Goal: Task Accomplishment & Management: Complete application form

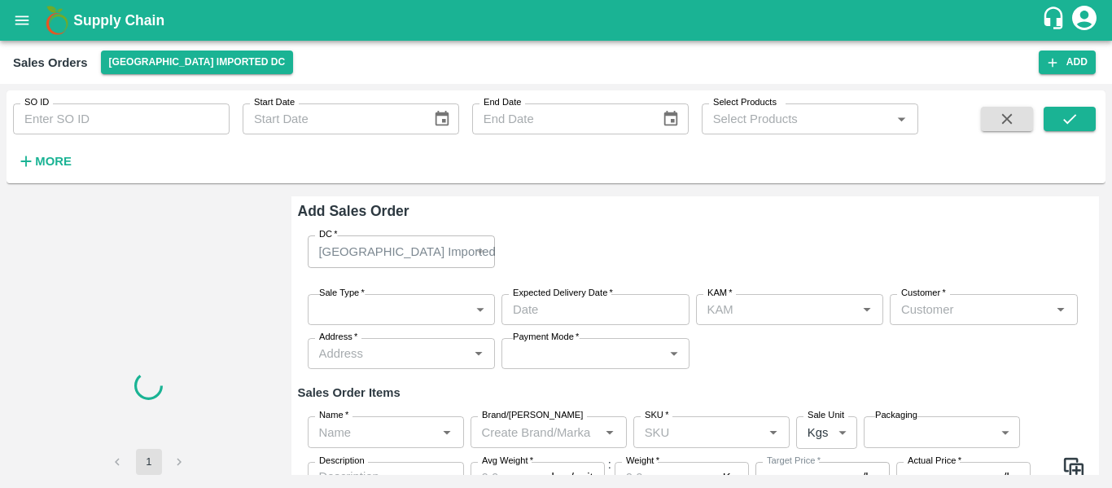
type input "[PERSON_NAME]"
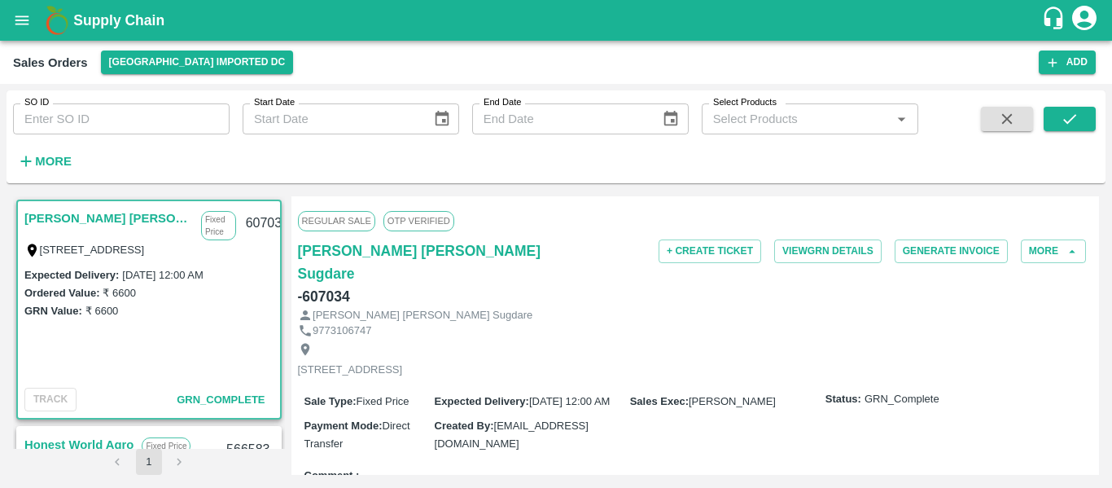
click at [1072, 76] on div "Sales Orders Mumbai Imported DC Add" at bounding box center [556, 62] width 1112 height 43
click at [1070, 63] on button "Add" at bounding box center [1067, 62] width 57 height 24
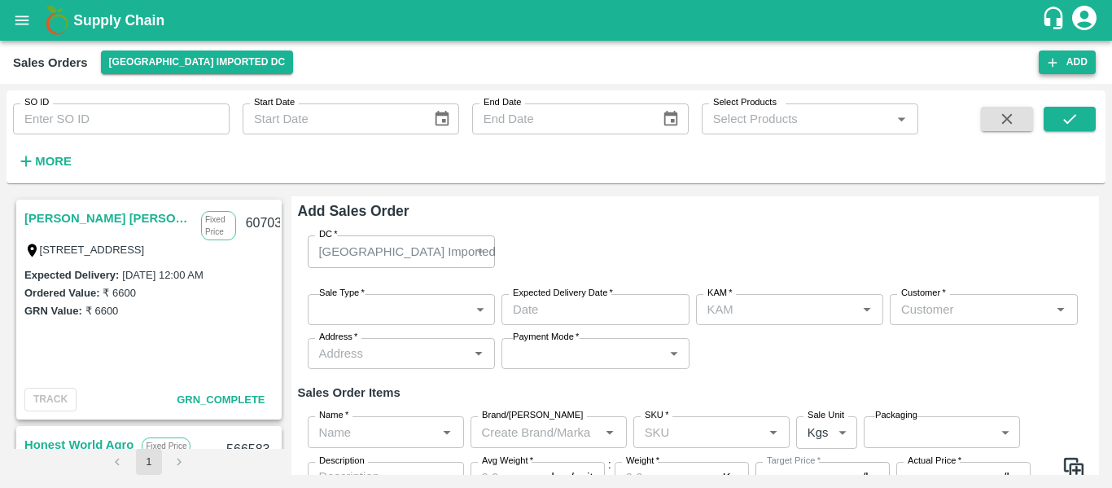
type input "[PERSON_NAME]"
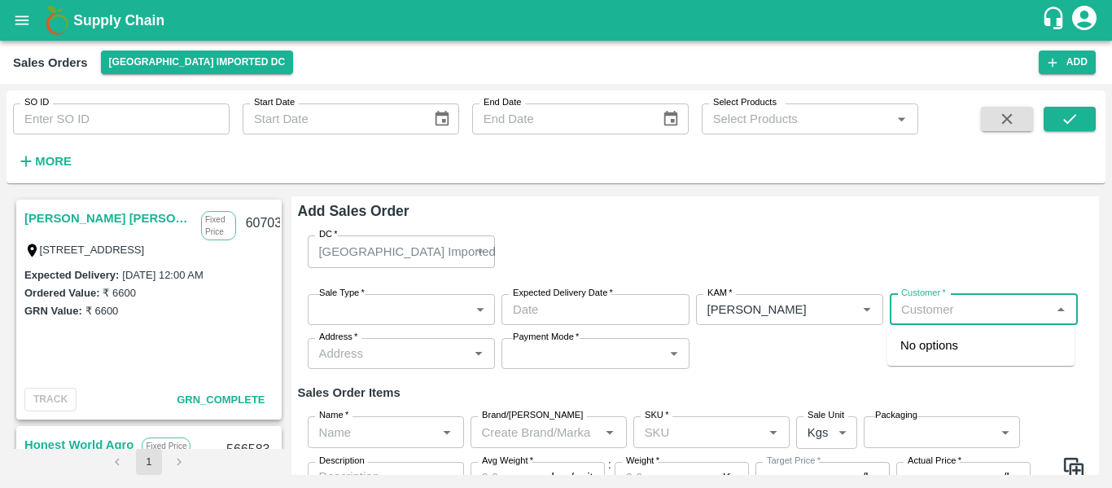
click at [936, 304] on input "Customer   *" at bounding box center [970, 309] width 151 height 21
type input "a"
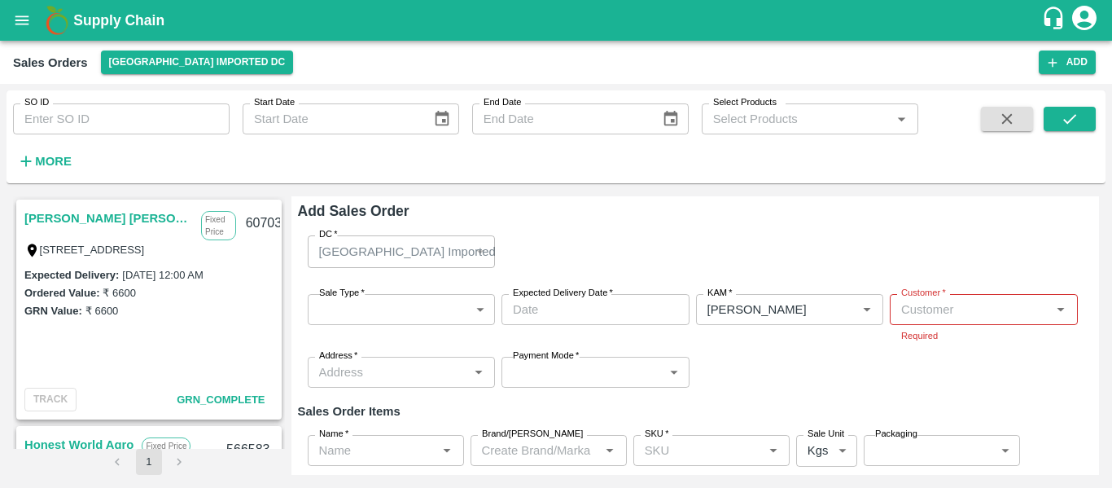
click at [870, 261] on div "DC   * Mumbai Imported DC 56 DC" at bounding box center [695, 251] width 795 height 58
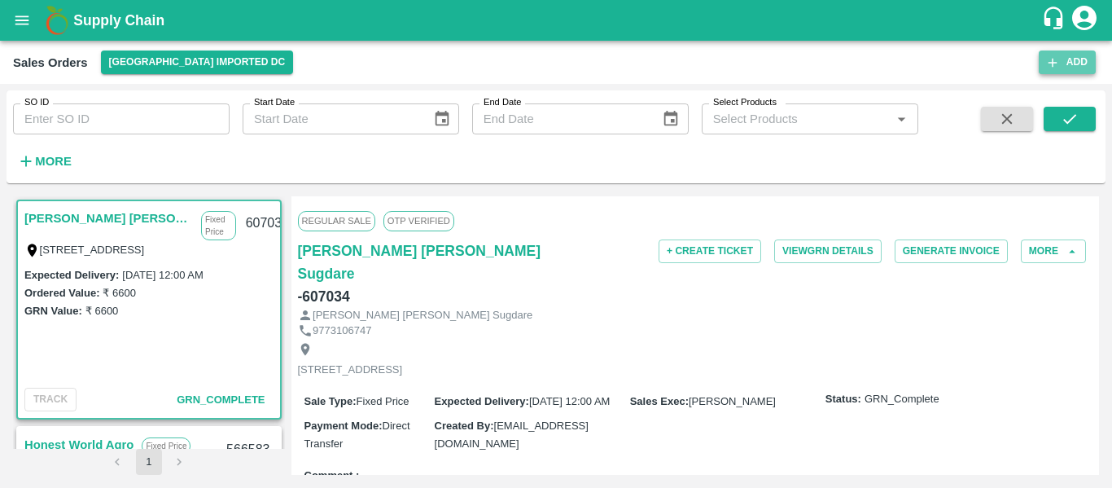
click at [1075, 55] on button "Add" at bounding box center [1067, 62] width 57 height 24
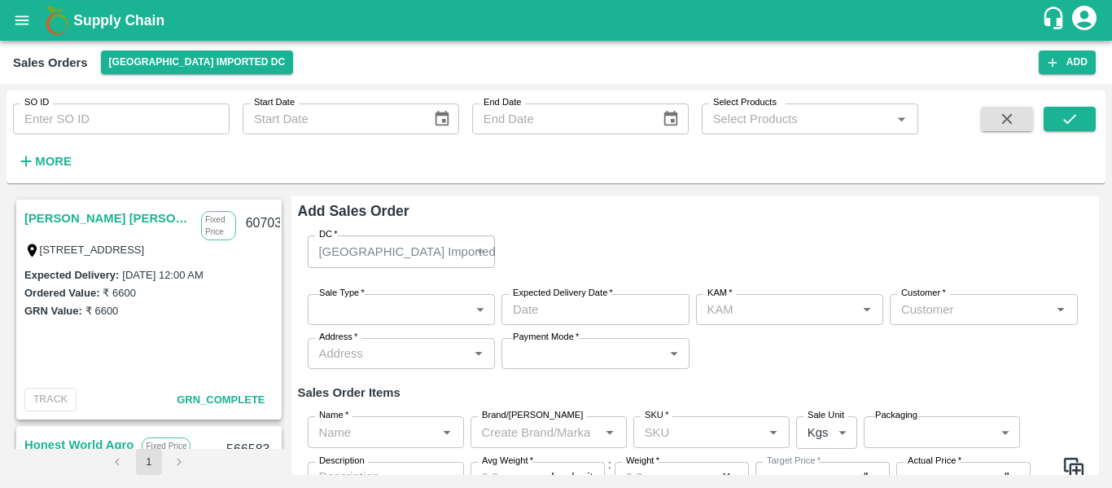
type input "[PERSON_NAME]"
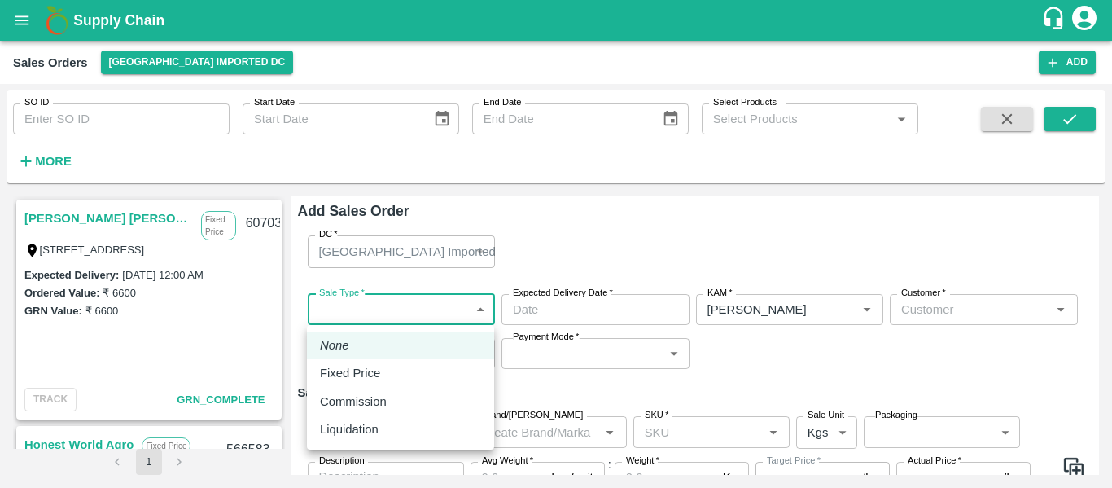
click at [389, 307] on body "Supply Chain Sales Orders Mumbai Imported DC Add SO ID SO ID Start Date Start D…" at bounding box center [556, 244] width 1112 height 488
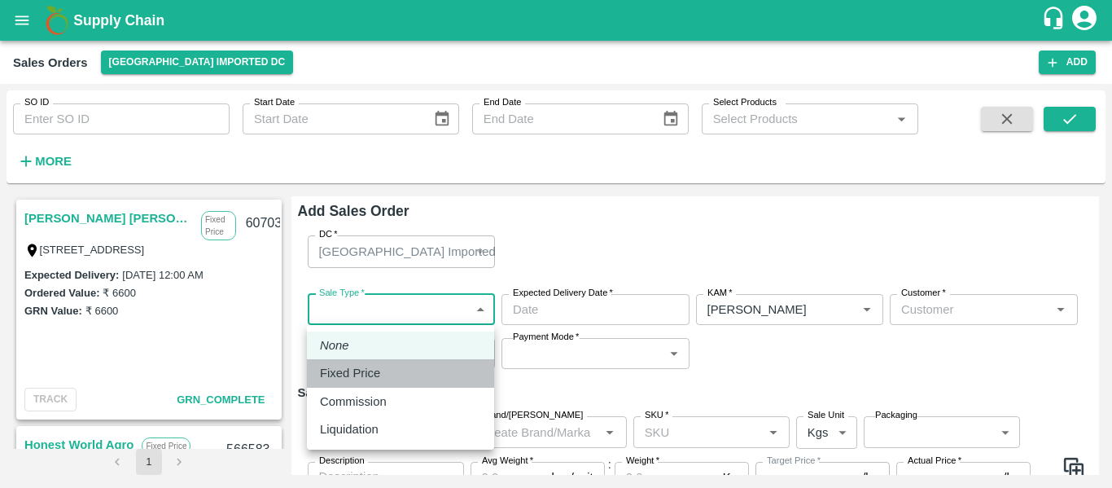
click at [362, 372] on p "Fixed Price" at bounding box center [350, 373] width 60 height 18
type input "1"
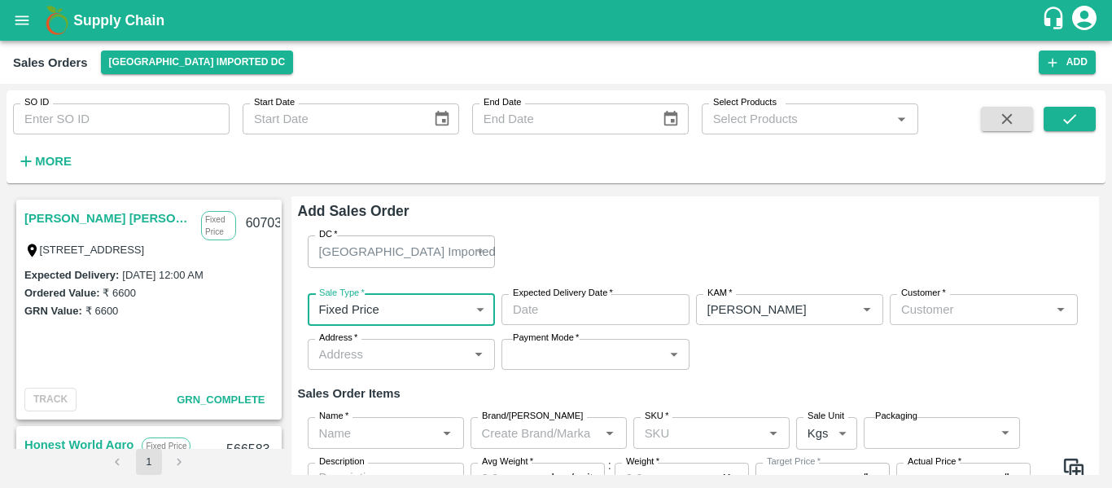
type input "DD/MM/YYYY hh:mm aa"
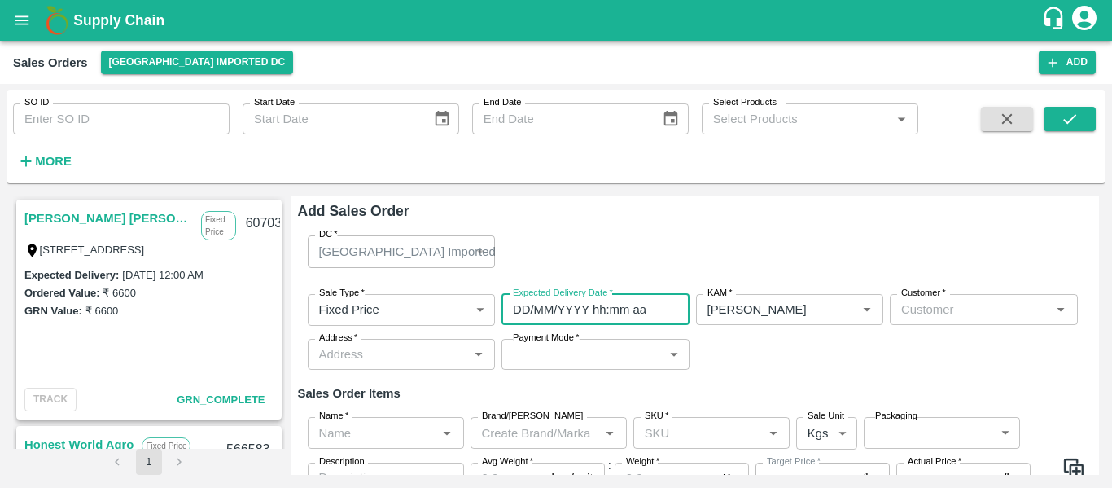
click at [563, 311] on input "DD/MM/YYYY hh:mm aa" at bounding box center [589, 309] width 177 height 31
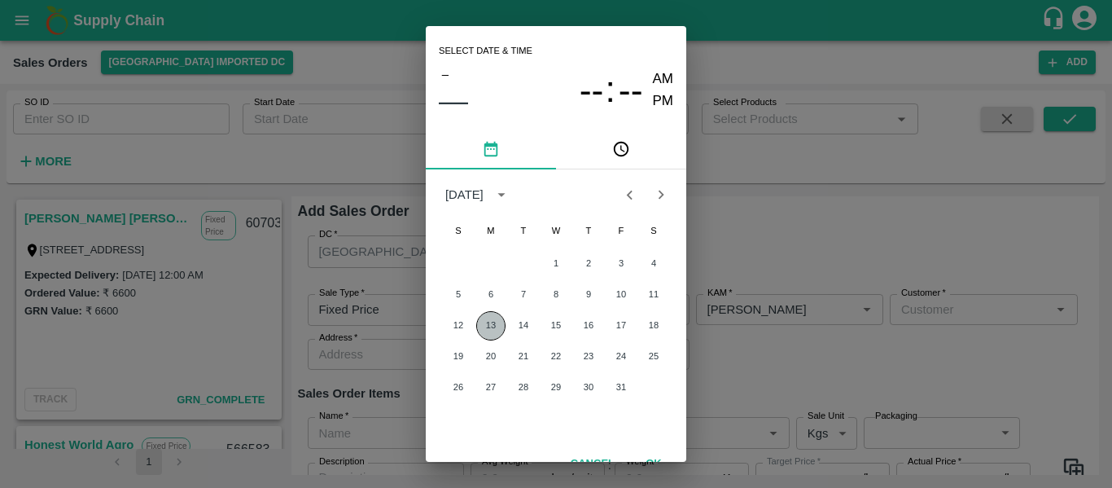
click at [491, 320] on button "13" at bounding box center [490, 325] width 29 height 29
type input "13/10/2025 12:00 AM"
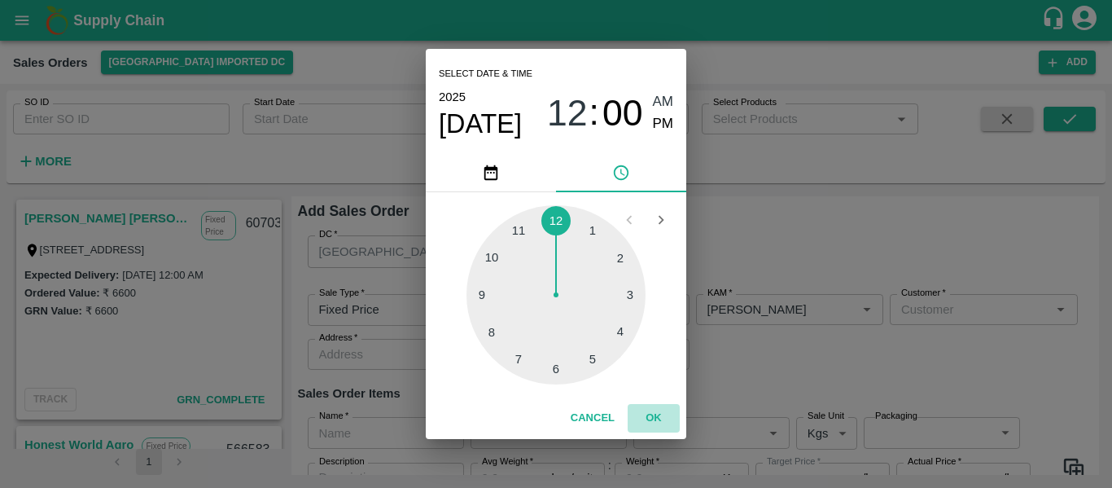
click at [656, 409] on button "OK" at bounding box center [654, 418] width 52 height 28
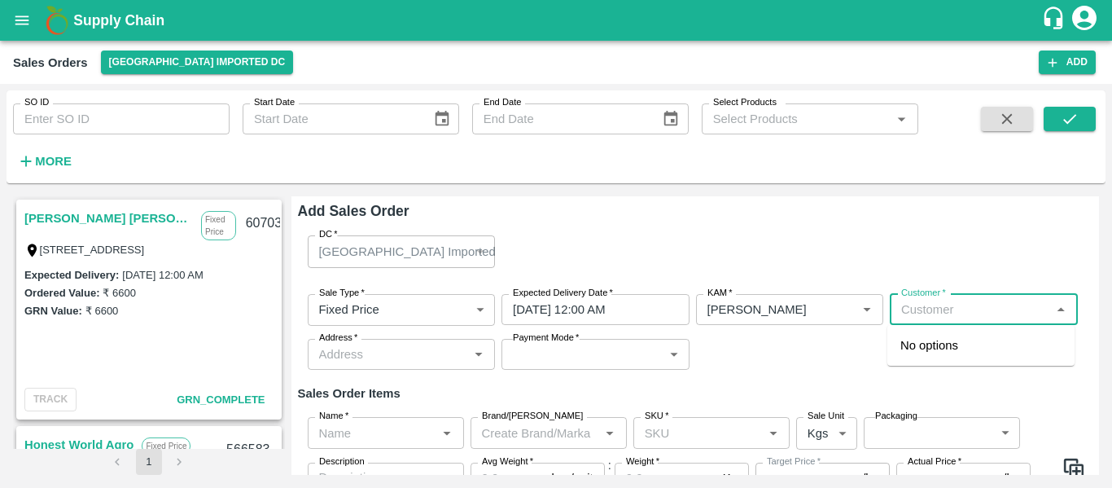
click at [922, 308] on input "Customer   *" at bounding box center [970, 309] width 151 height 21
click at [939, 354] on p "Nilesh Dinesh Sugdare" at bounding box center [980, 354] width 161 height 37
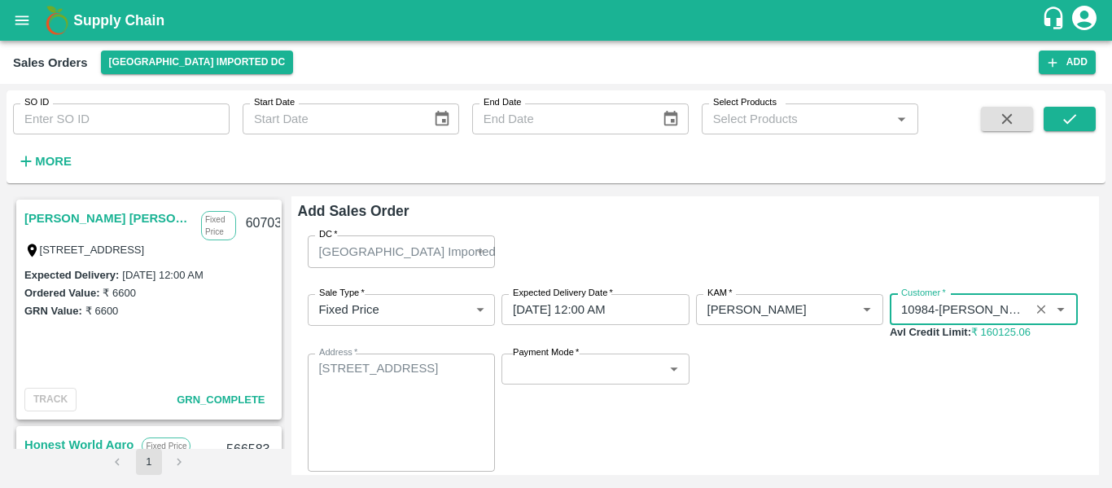
type input "10984-Nilesh Dinesh Sugdare"
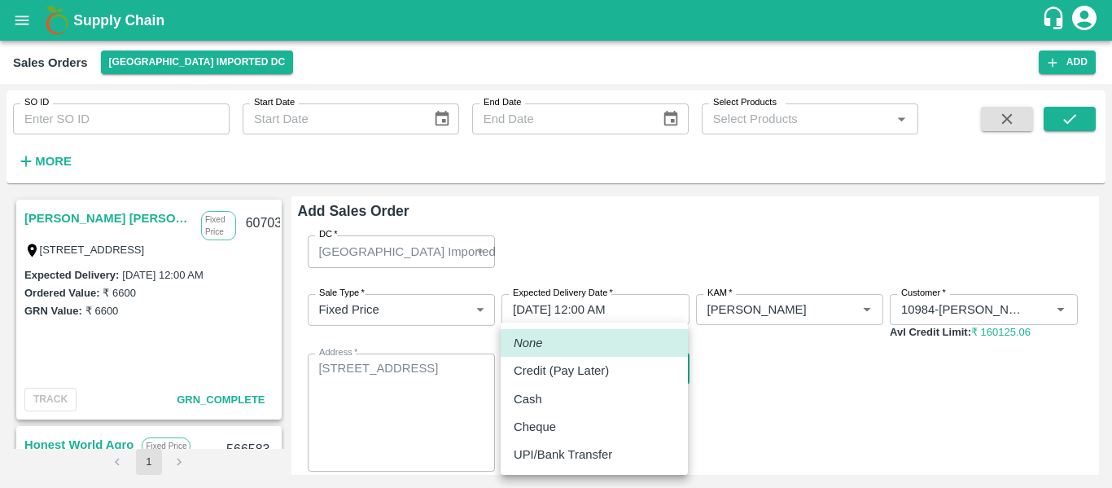
click at [610, 365] on body "Supply Chain Sales Orders Mumbai Imported DC Add SO ID SO ID Start Date Start D…" at bounding box center [556, 244] width 1112 height 488
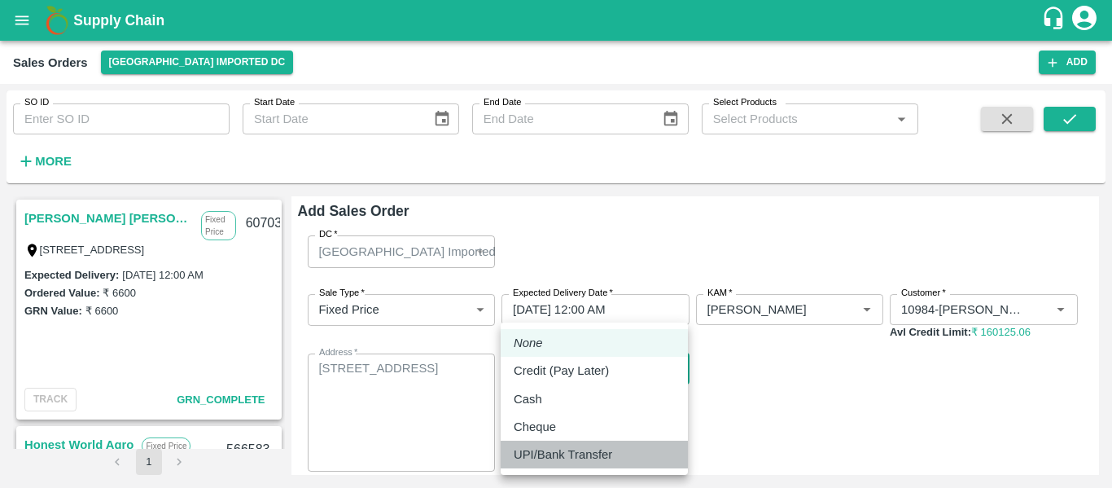
click at [558, 447] on p "UPI/Bank Transfer" at bounding box center [563, 454] width 98 height 18
type input "Direct Transfer"
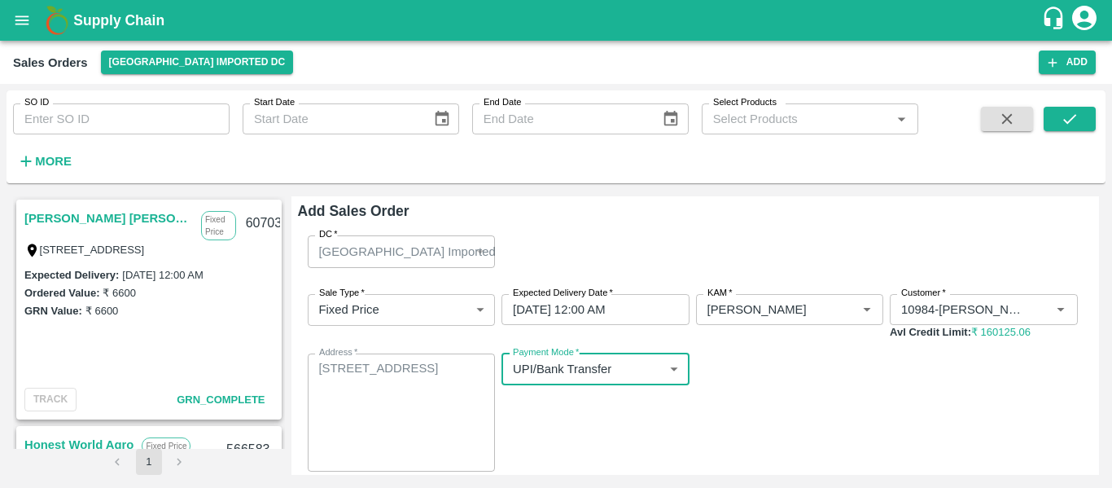
scroll to position [190, 0]
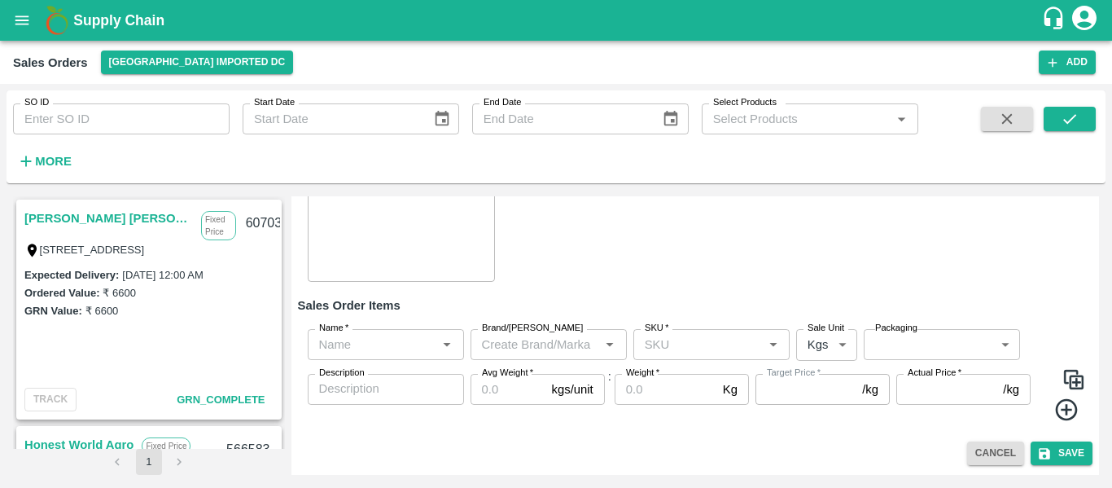
click at [367, 354] on input "Name   *" at bounding box center [373, 344] width 120 height 21
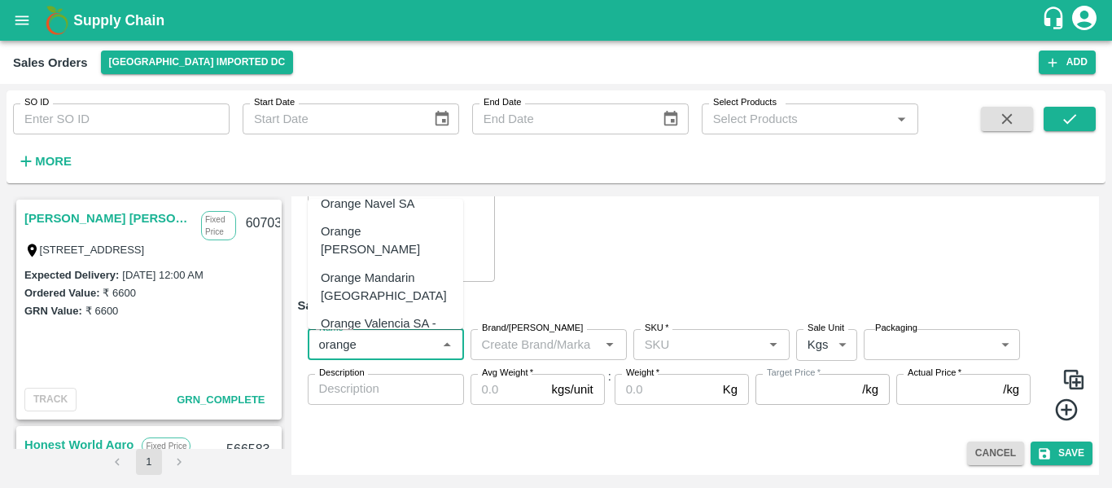
scroll to position [155, 0]
click at [378, 313] on div "Orange Valencia SA - DI" at bounding box center [385, 331] width 129 height 37
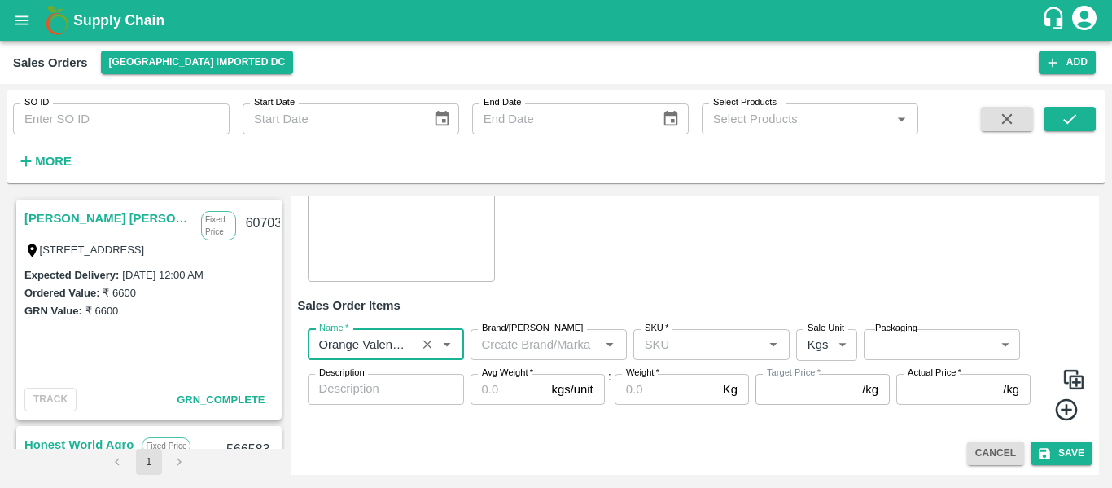
type input "Orange Valencia SA - DI"
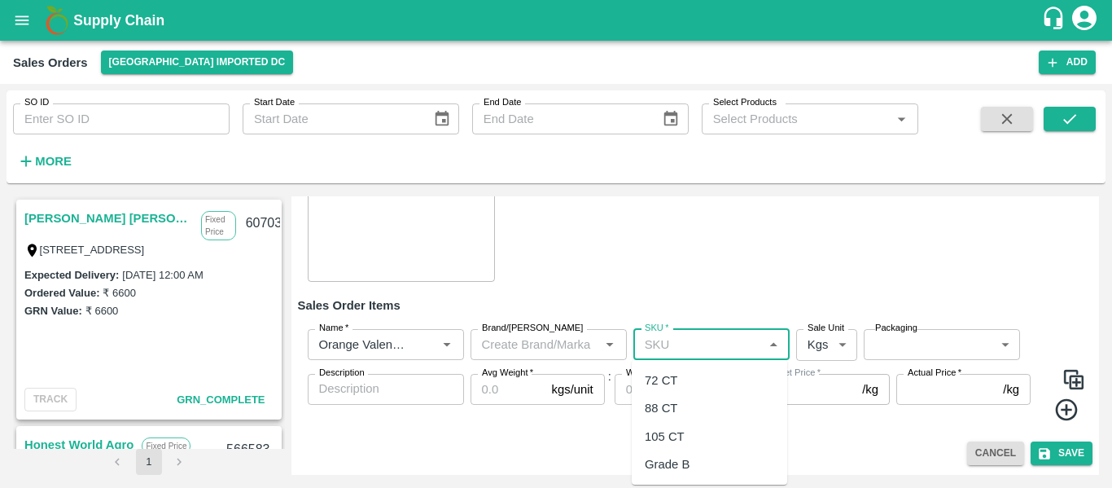
click at [670, 341] on input "SKU   *" at bounding box center [698, 344] width 120 height 21
click at [676, 388] on div "72 CT" at bounding box center [661, 380] width 33 height 18
type input "72 CT"
type input "0.0"
type input "72 CT"
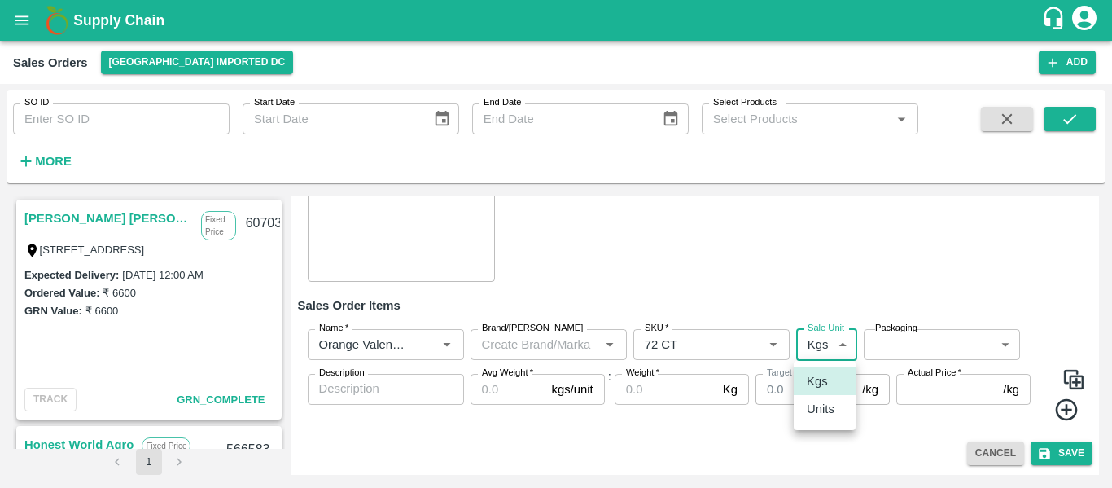
click at [834, 350] on body "Supply Chain Sales Orders Mumbai Imported DC Add SO ID SO ID Start Date Start D…" at bounding box center [556, 244] width 1112 height 488
click at [831, 413] on p "Units" at bounding box center [821, 409] width 28 height 18
type input "2"
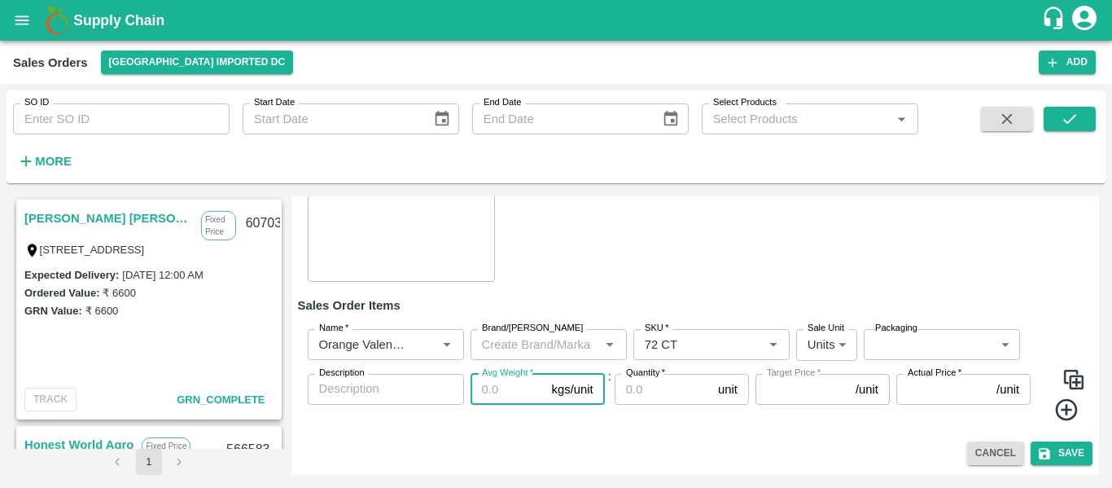
click at [517, 400] on input "Avg Weight   *" at bounding box center [507, 389] width 75 height 31
type input "1"
type input "0"
type input "15"
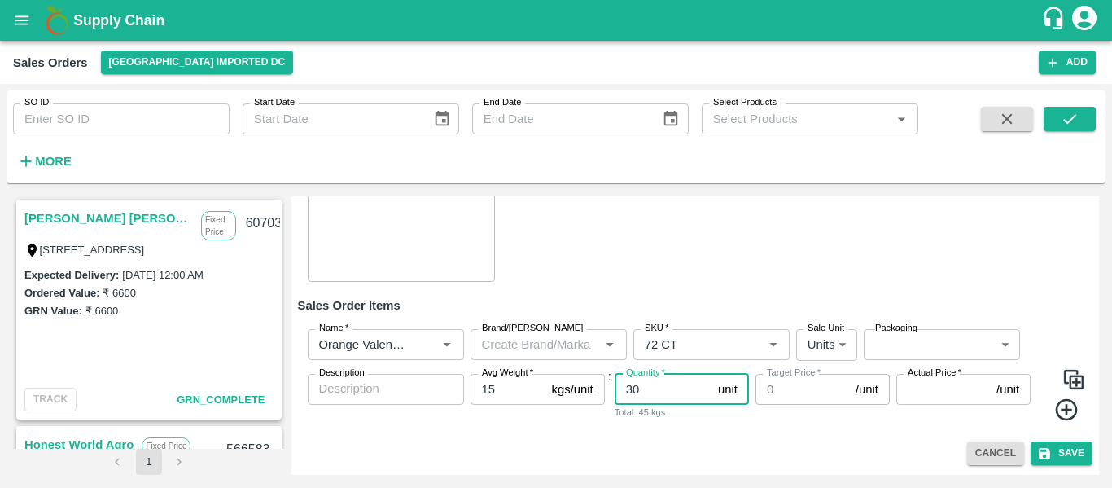
type input "30"
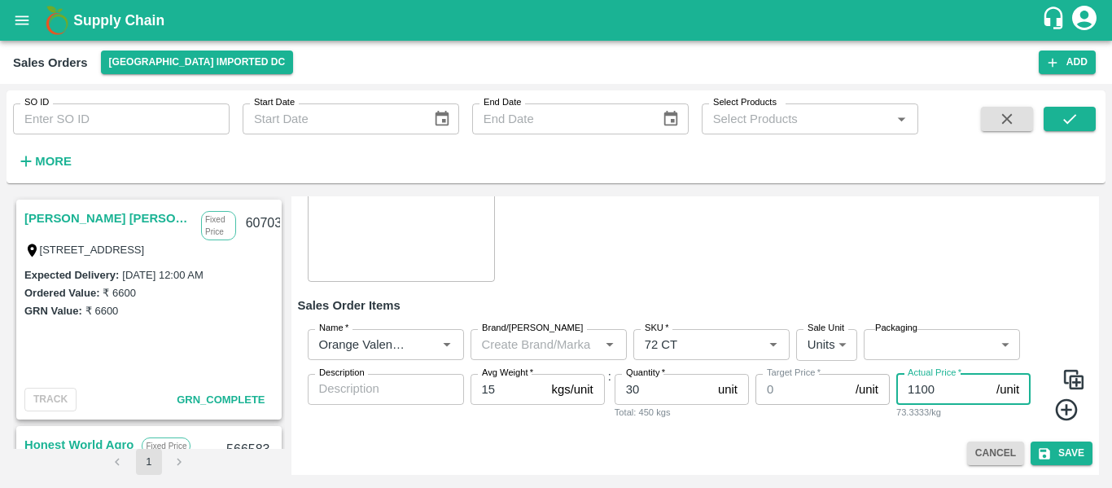
type input "1100"
click at [1069, 373] on img at bounding box center [1073, 379] width 24 height 24
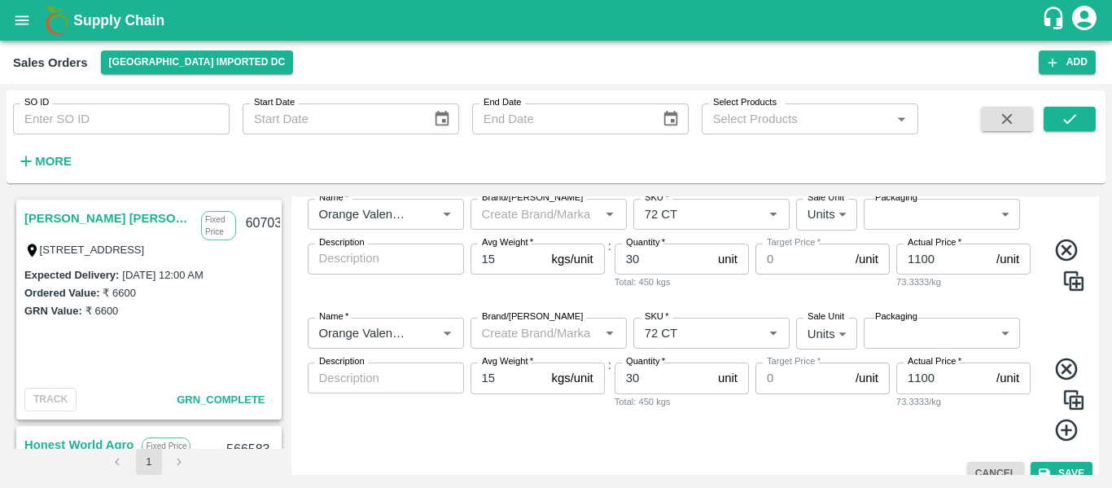
scroll to position [326, 0]
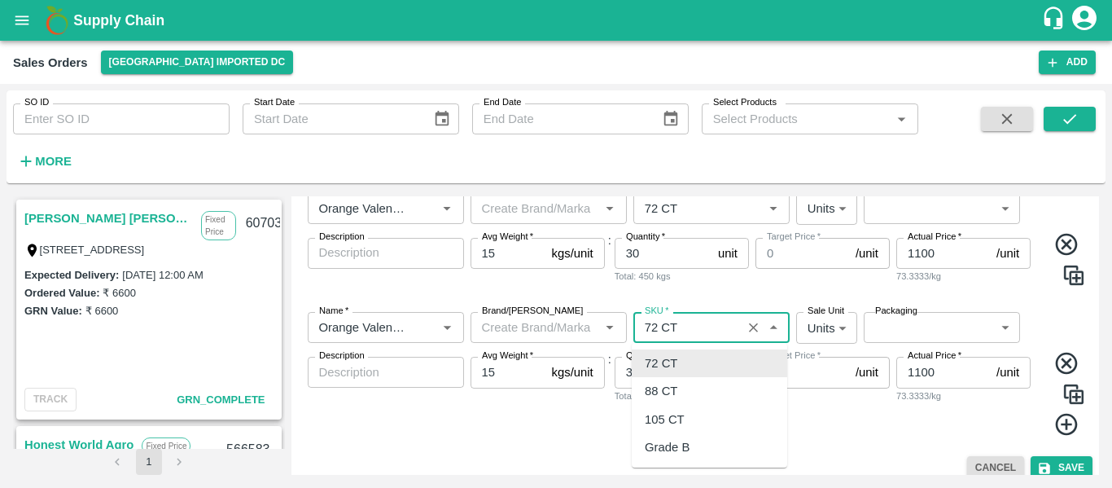
click at [683, 327] on input "SKU   *" at bounding box center [687, 327] width 98 height 21
click at [672, 387] on div "88 CT" at bounding box center [661, 391] width 33 height 18
type input "88 CT"
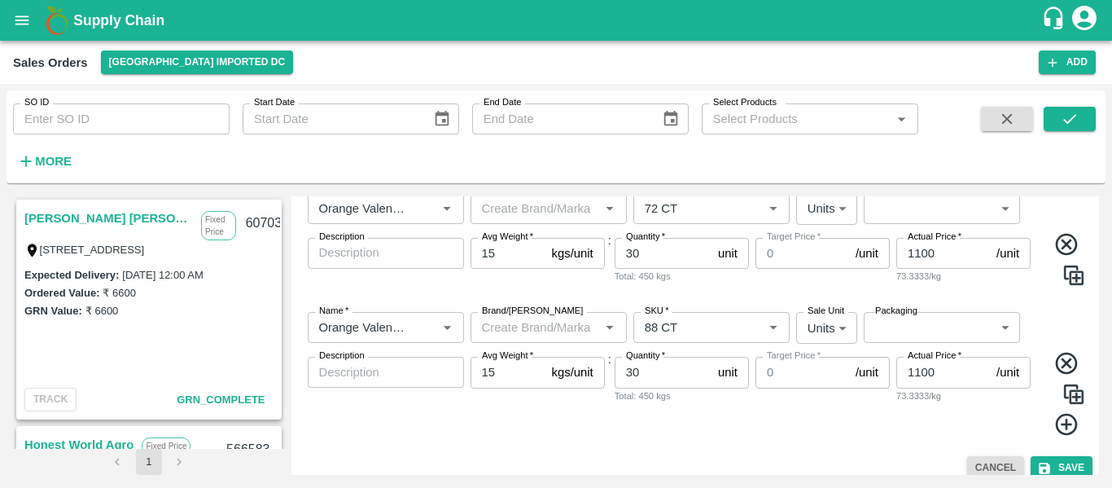
click at [1070, 393] on img at bounding box center [1073, 394] width 24 height 24
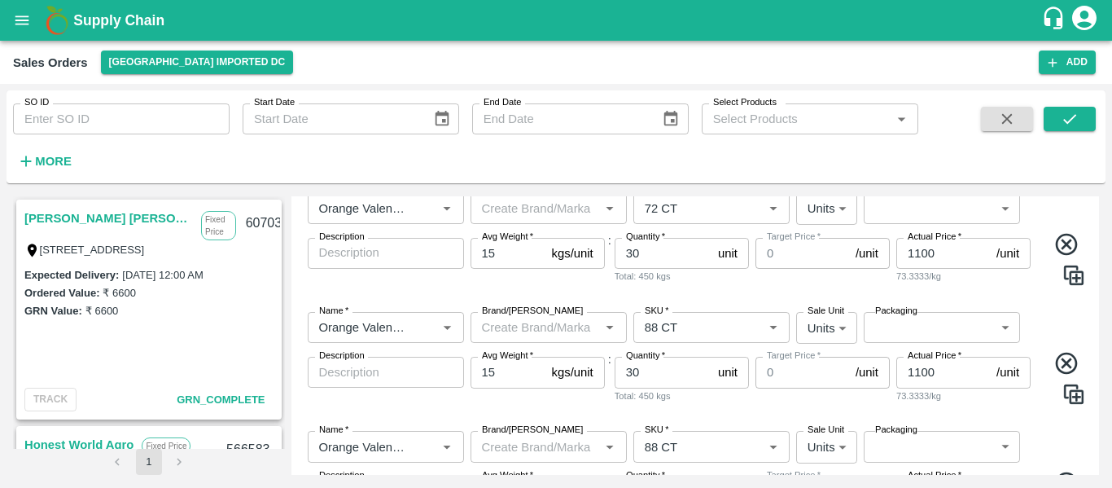
scroll to position [409, 0]
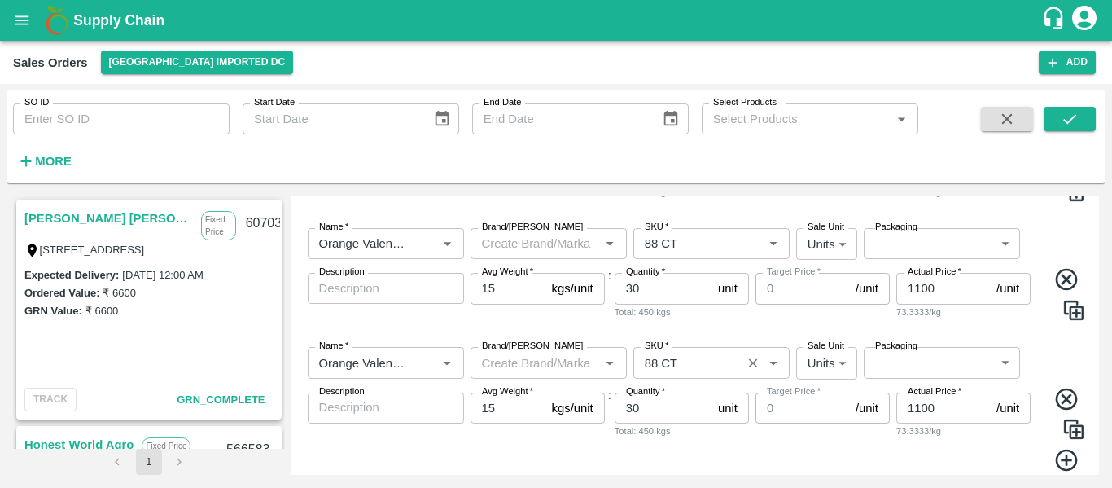
click at [662, 374] on div "SKU   *" at bounding box center [711, 362] width 156 height 31
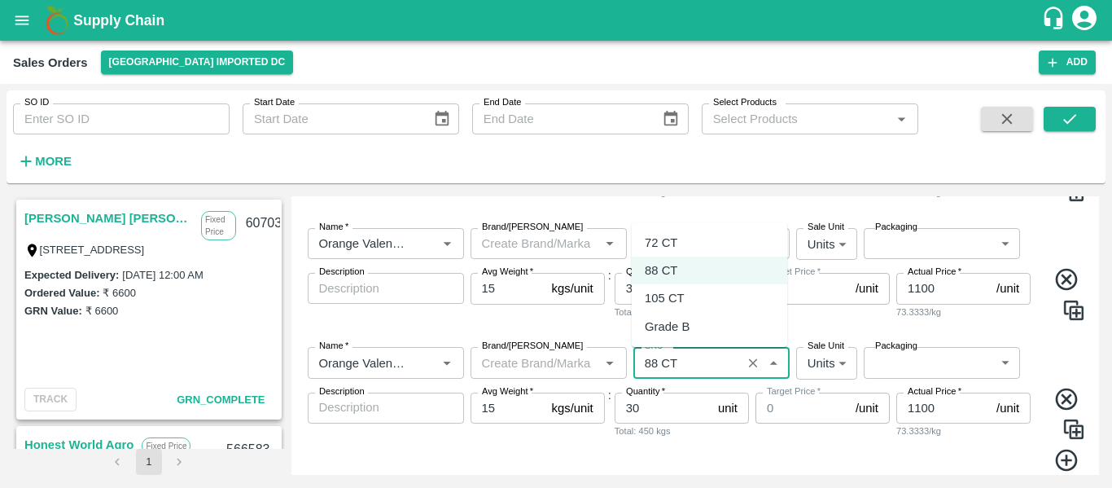
click at [667, 296] on div "105 CT" at bounding box center [665, 298] width 40 height 18
type input "105 CT"
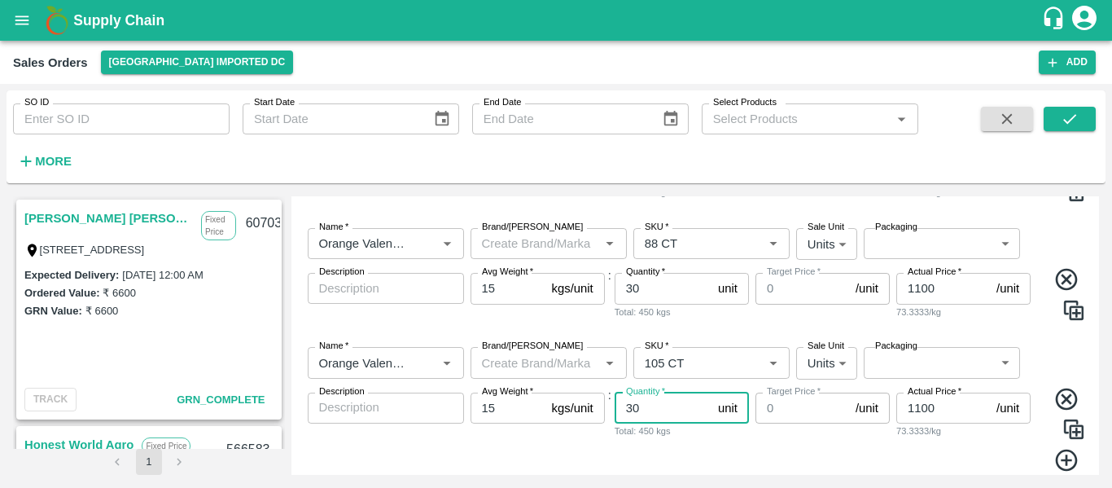
drag, startPoint x: 659, startPoint y: 409, endPoint x: 531, endPoint y: 403, distance: 127.9
click at [531, 403] on div "Name   * Name   * Brand/Marka Brand/Marka SKU   * SKU   * Sale Unit Units 2 Sal…" at bounding box center [695, 409] width 795 height 151
type input "80"
click at [809, 448] on div "Target Price   * 0 /unit Target Price" at bounding box center [822, 432] width 134 height 80
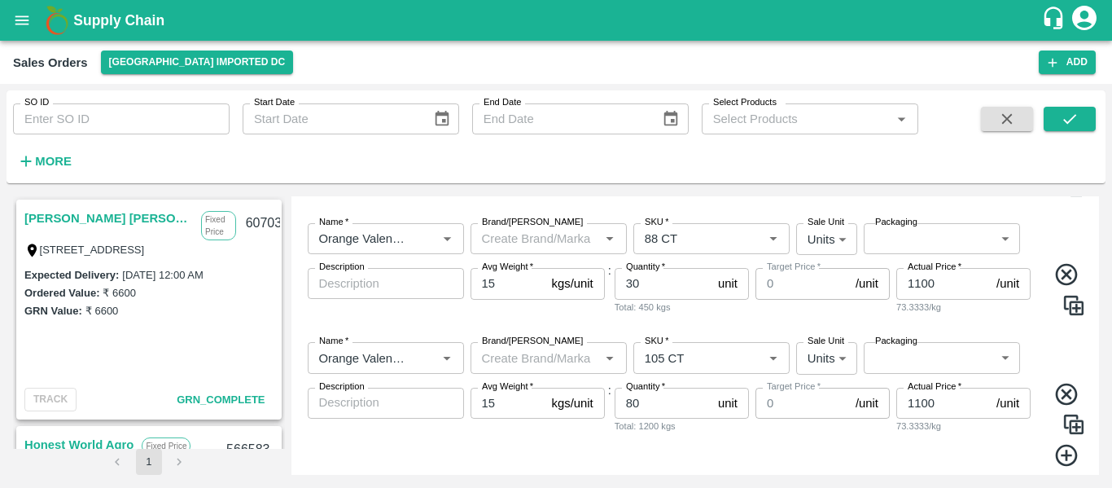
scroll to position [459, 0]
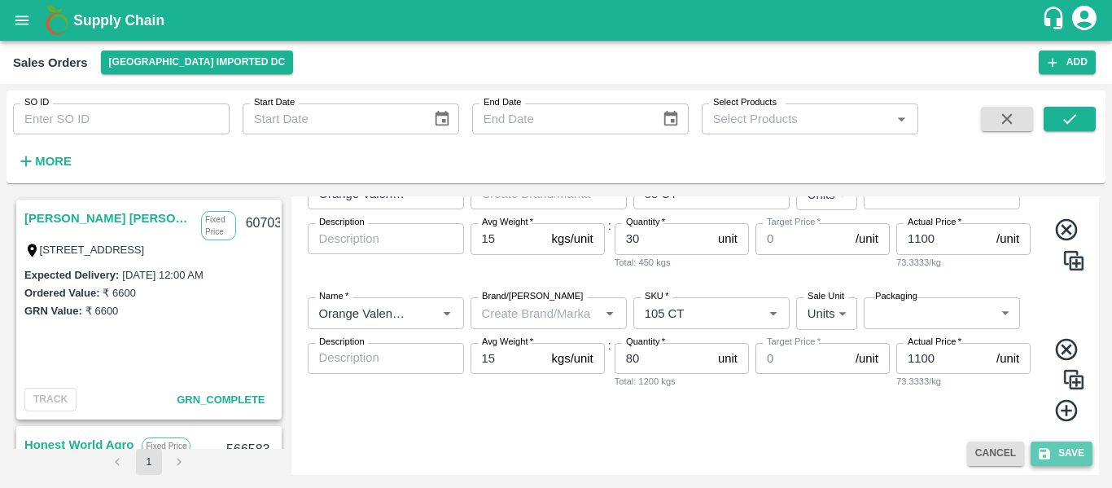
click at [1056, 453] on button "Save" at bounding box center [1061, 453] width 62 height 24
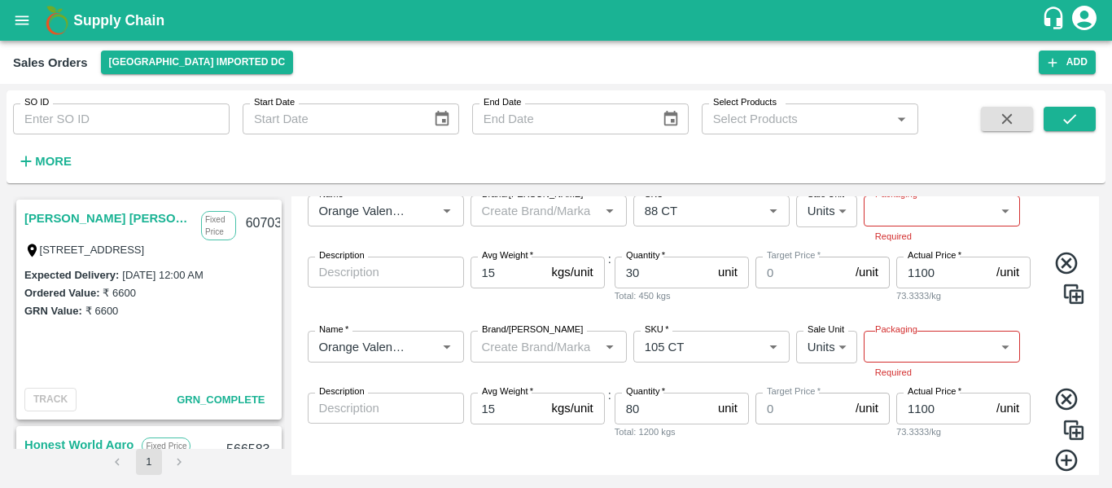
scroll to position [475, 0]
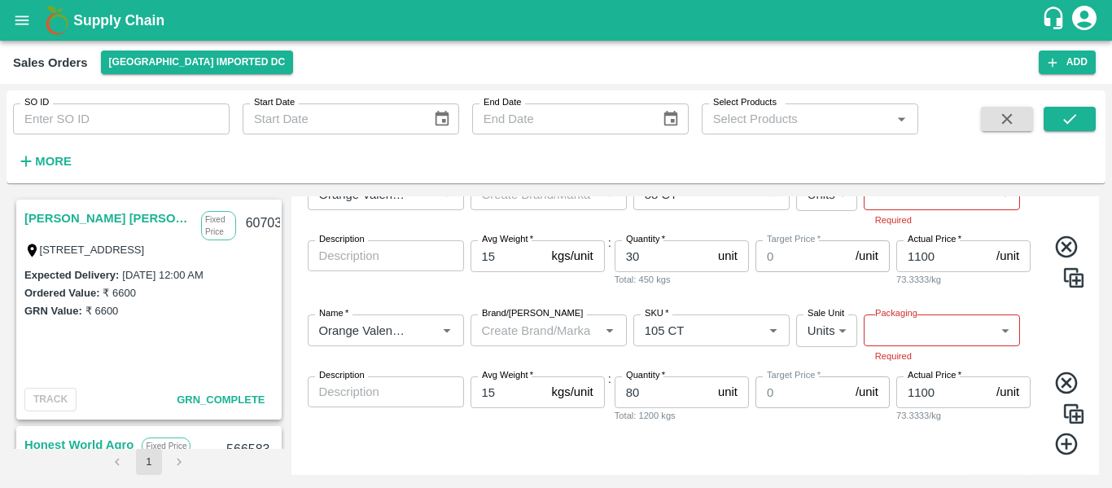
click at [920, 342] on body "Supply Chain Sales Orders Mumbai Imported DC Add SO ID SO ID Start Date Start D…" at bounding box center [556, 244] width 1112 height 488
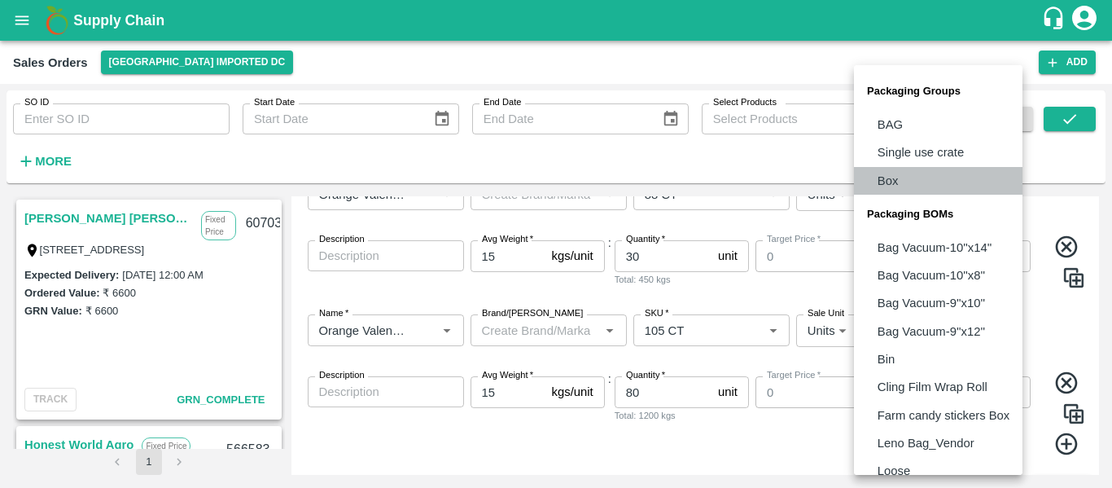
click at [893, 177] on p "Box" at bounding box center [887, 181] width 21 height 18
type input "GRP/1"
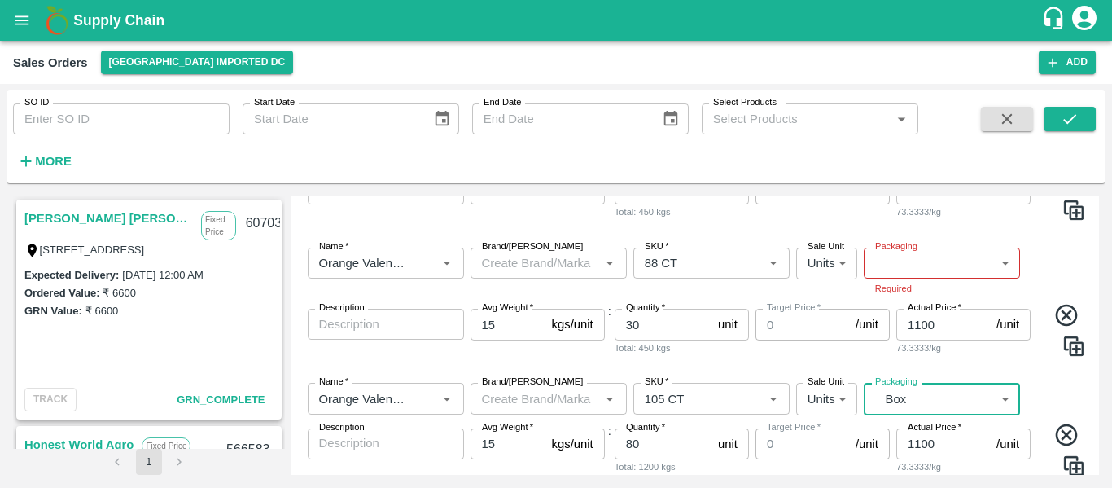
scroll to position [406, 0]
click at [892, 251] on label "Packaging" at bounding box center [896, 247] width 42 height 13
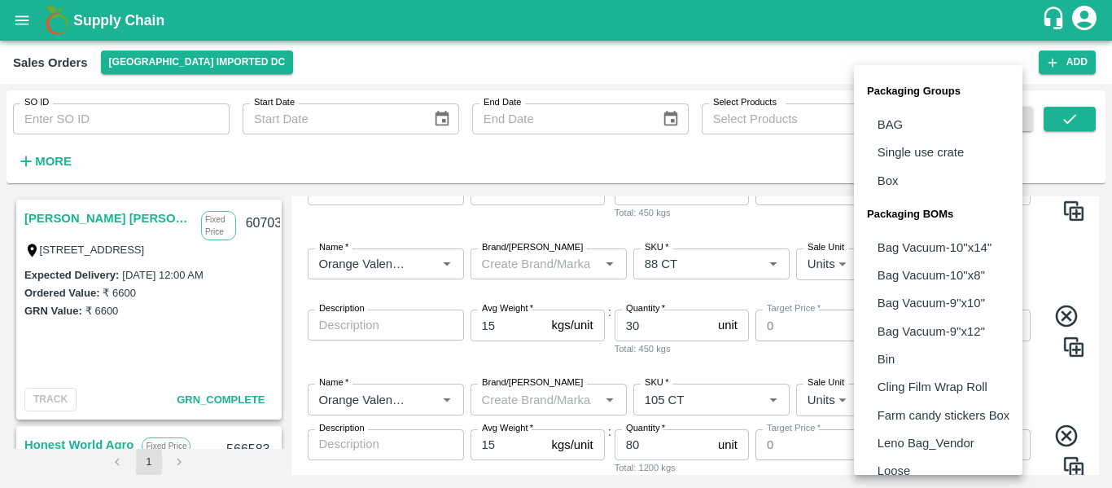
click at [896, 269] on body "Supply Chain Sales Orders Mumbai Imported DC Add SO ID SO ID Start Date Start D…" at bounding box center [556, 244] width 1112 height 488
click at [894, 173] on p "Box" at bounding box center [887, 181] width 21 height 18
type input "GRP/1"
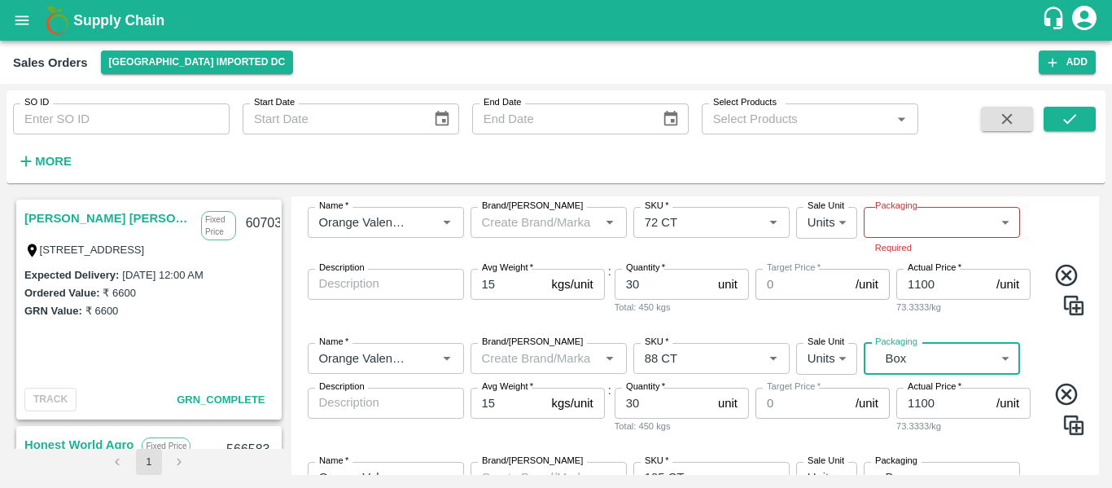
scroll to position [311, 0]
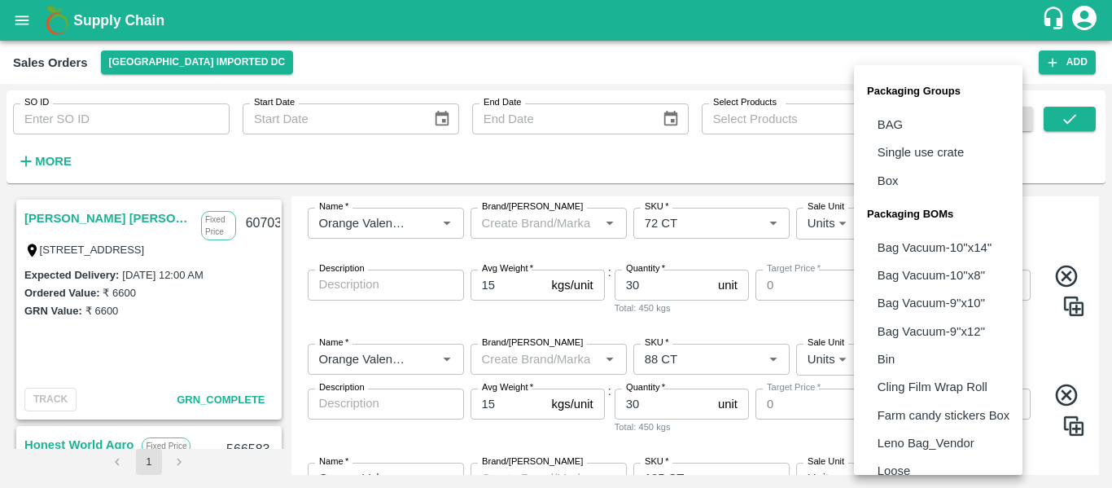
click at [890, 238] on body "Supply Chain Sales Orders Mumbai Imported DC Add SO ID SO ID Start Date Start D…" at bounding box center [556, 244] width 1112 height 488
click at [895, 168] on li "Box" at bounding box center [938, 181] width 168 height 28
type input "GRP/1"
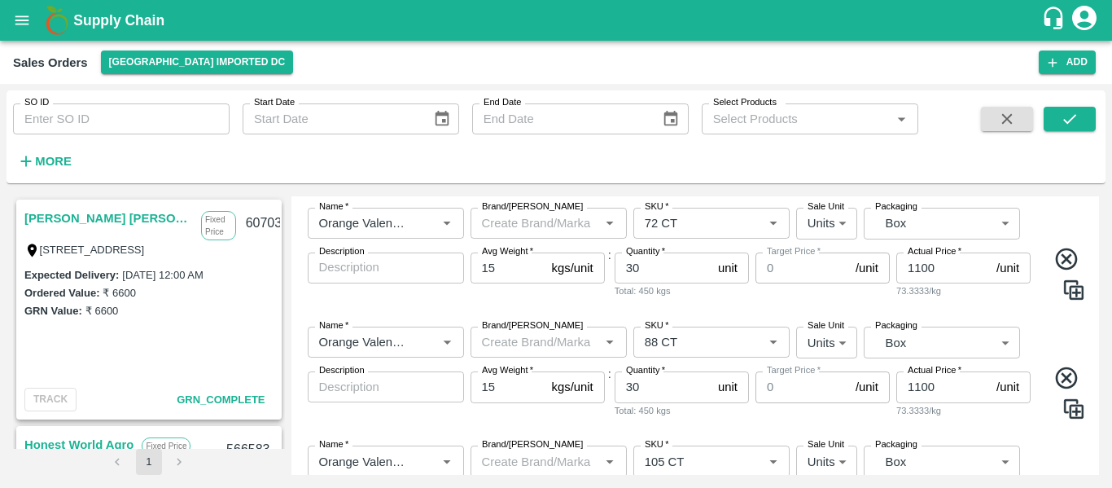
scroll to position [459, 0]
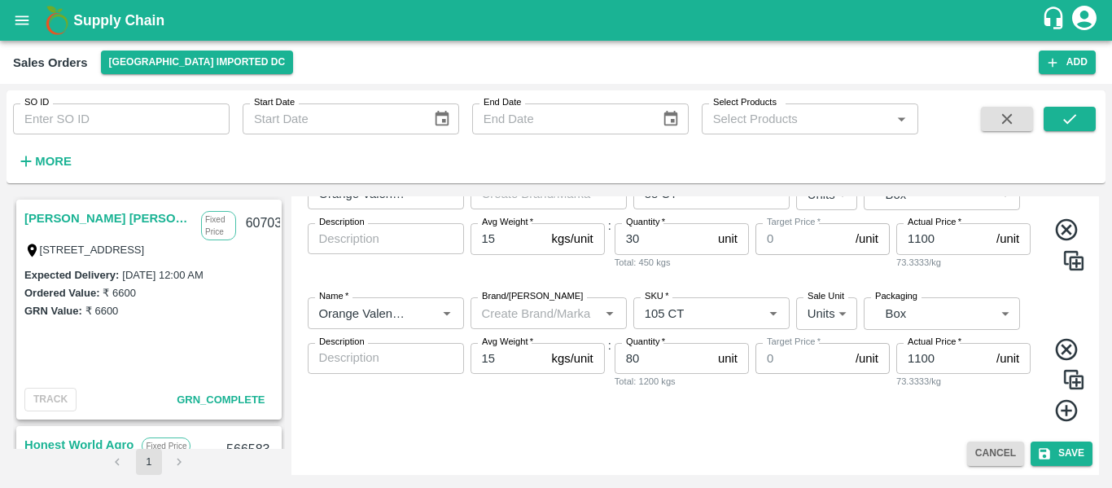
drag, startPoint x: 845, startPoint y: 300, endPoint x: 851, endPoint y: 432, distance: 132.0
click at [851, 432] on div "Name   * Name   * Brand/Marka Brand/Marka SKU   * SKU   * Sale Unit Units 2 Sal…" at bounding box center [695, 359] width 795 height 151
click at [1053, 452] on button "Save" at bounding box center [1061, 453] width 62 height 24
